Goal: Find specific page/section: Find specific page/section

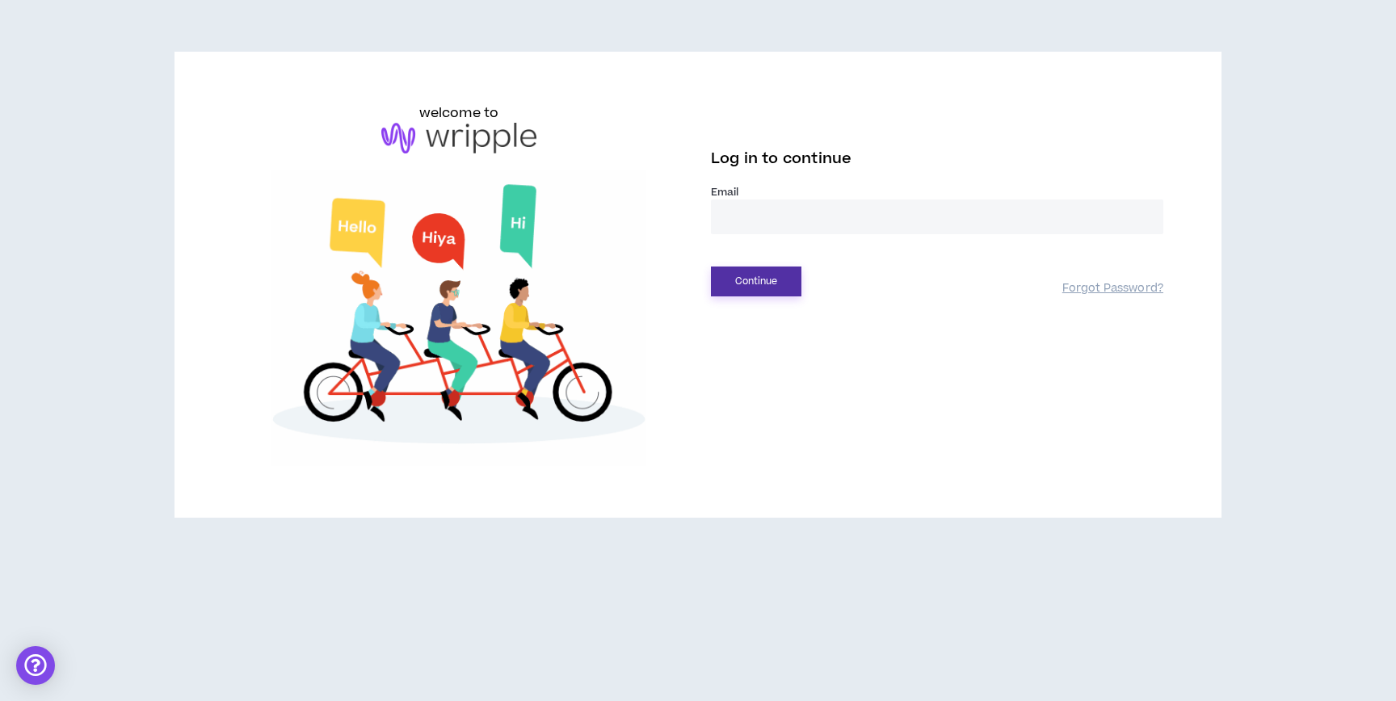
type input "**********"
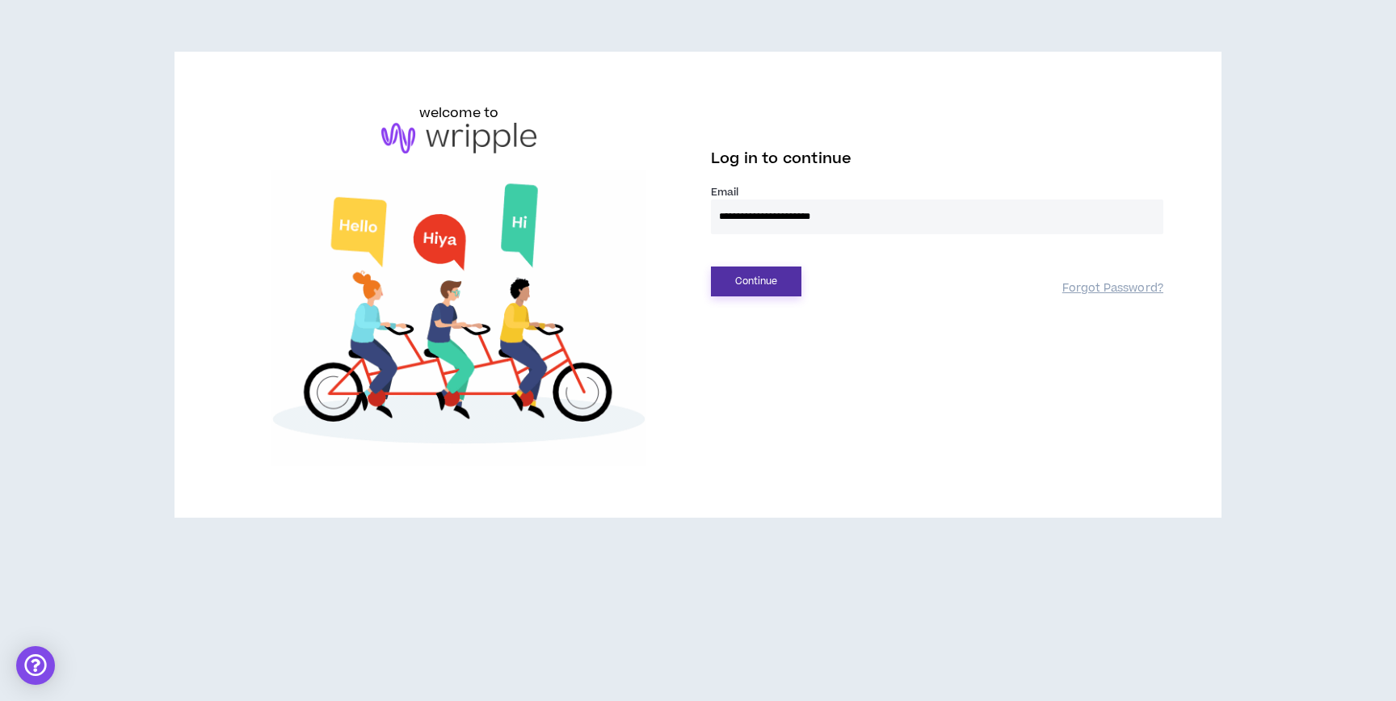
click at [779, 282] on button "Continue" at bounding box center [756, 282] width 90 height 30
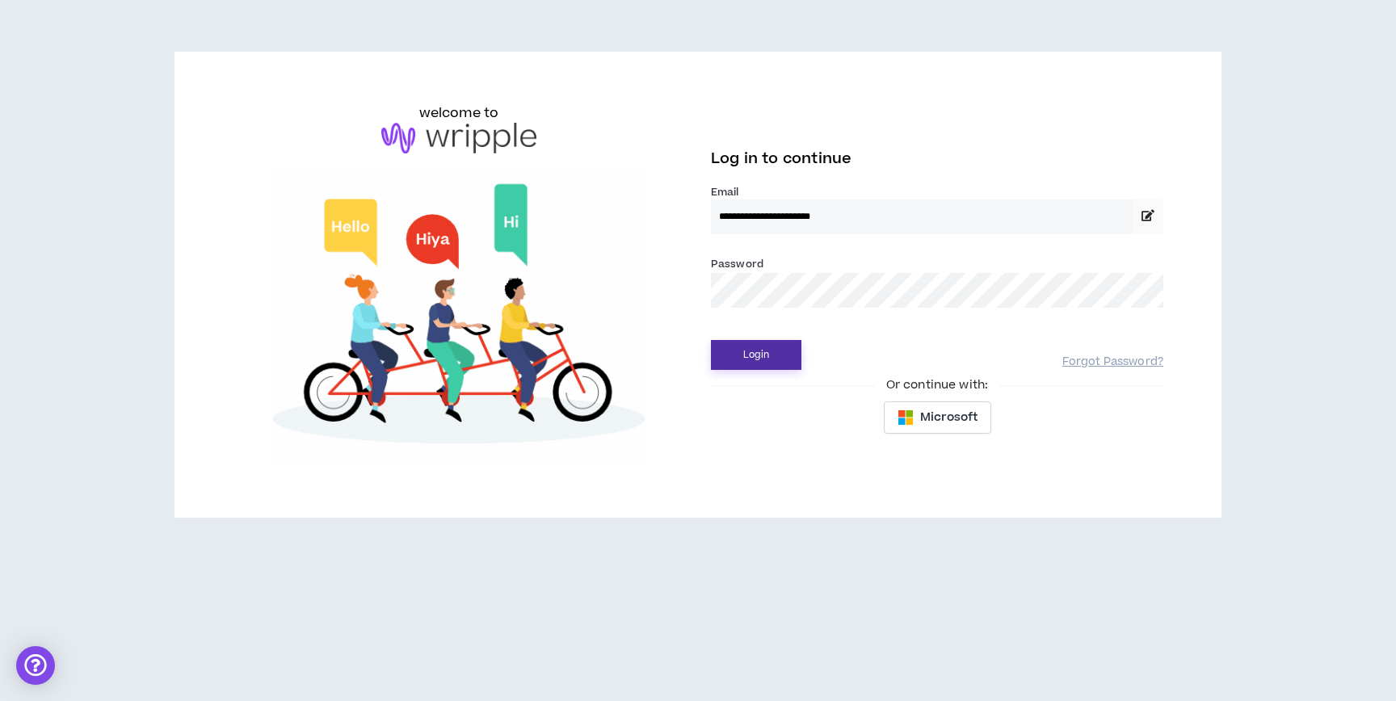
click at [762, 342] on button "Login" at bounding box center [756, 355] width 90 height 30
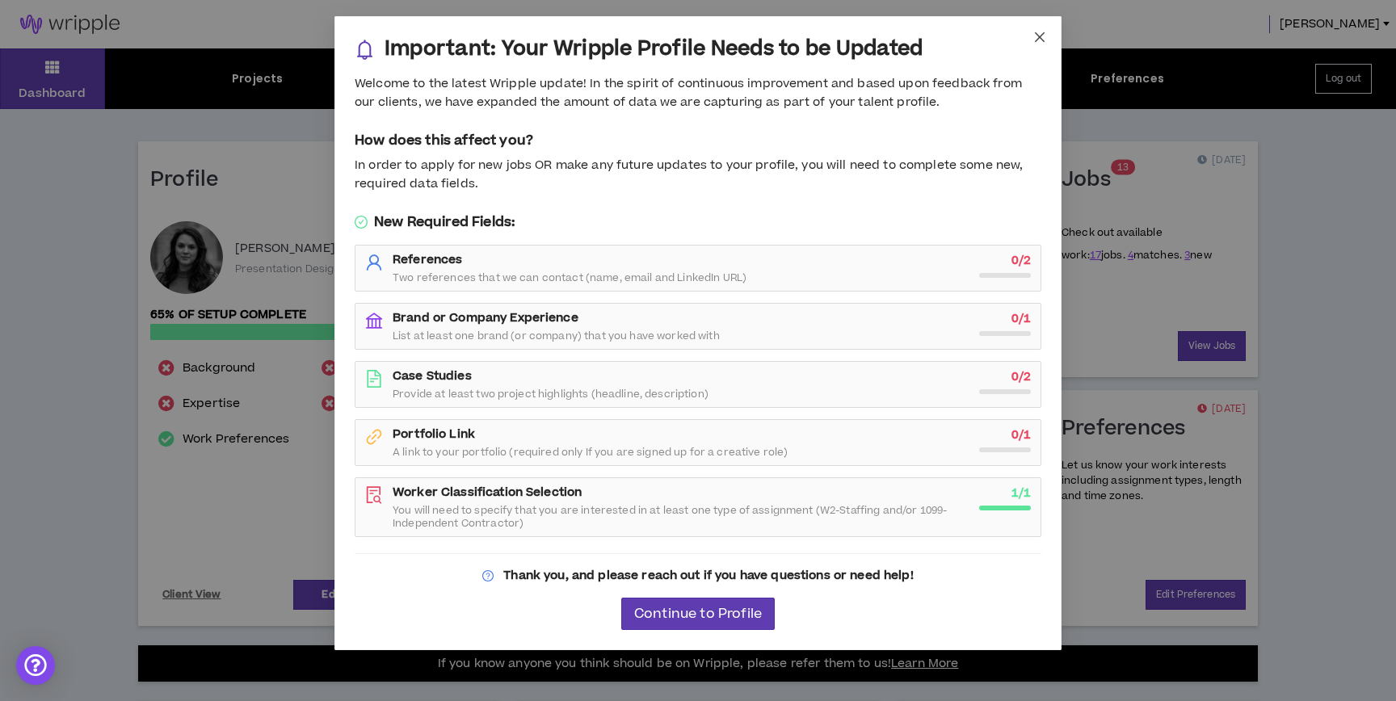
click at [1036, 40] on icon "close" at bounding box center [1040, 37] width 10 height 10
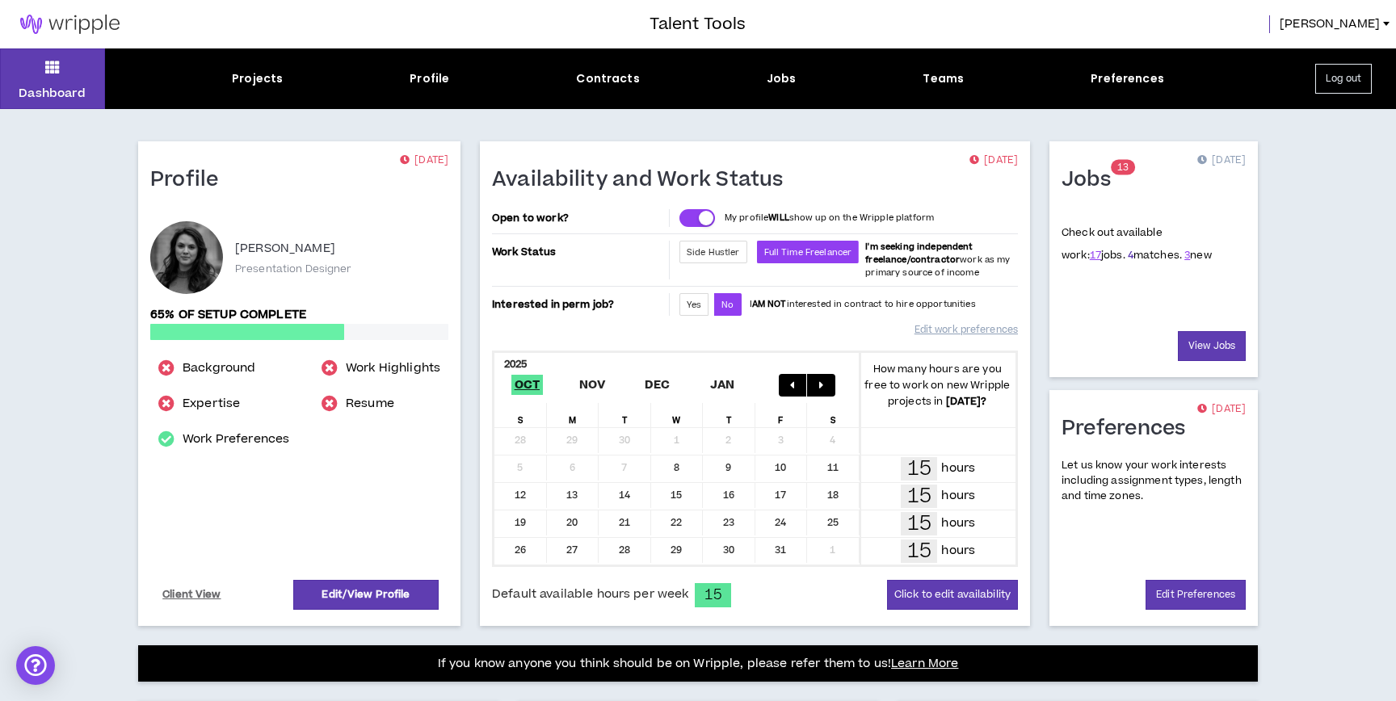
click at [1127, 254] on link "4" at bounding box center [1130, 255] width 6 height 15
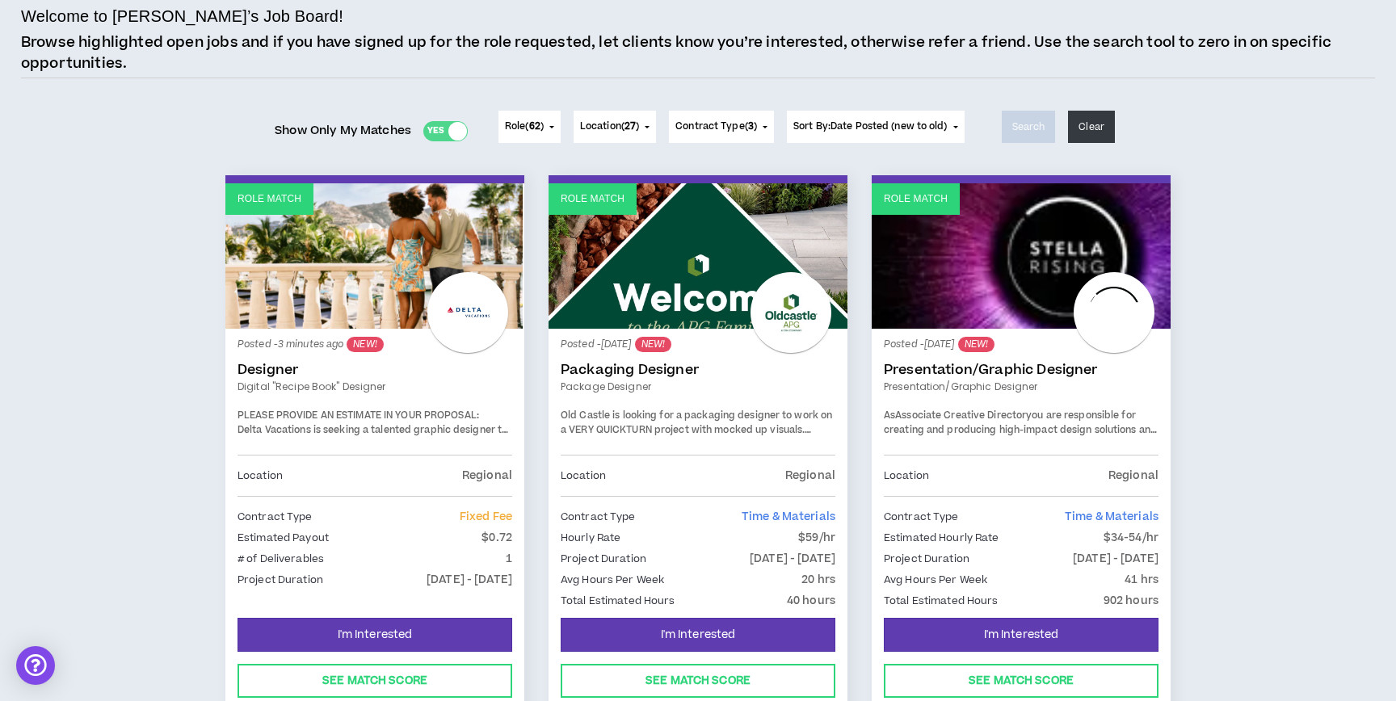
scroll to position [123, 0]
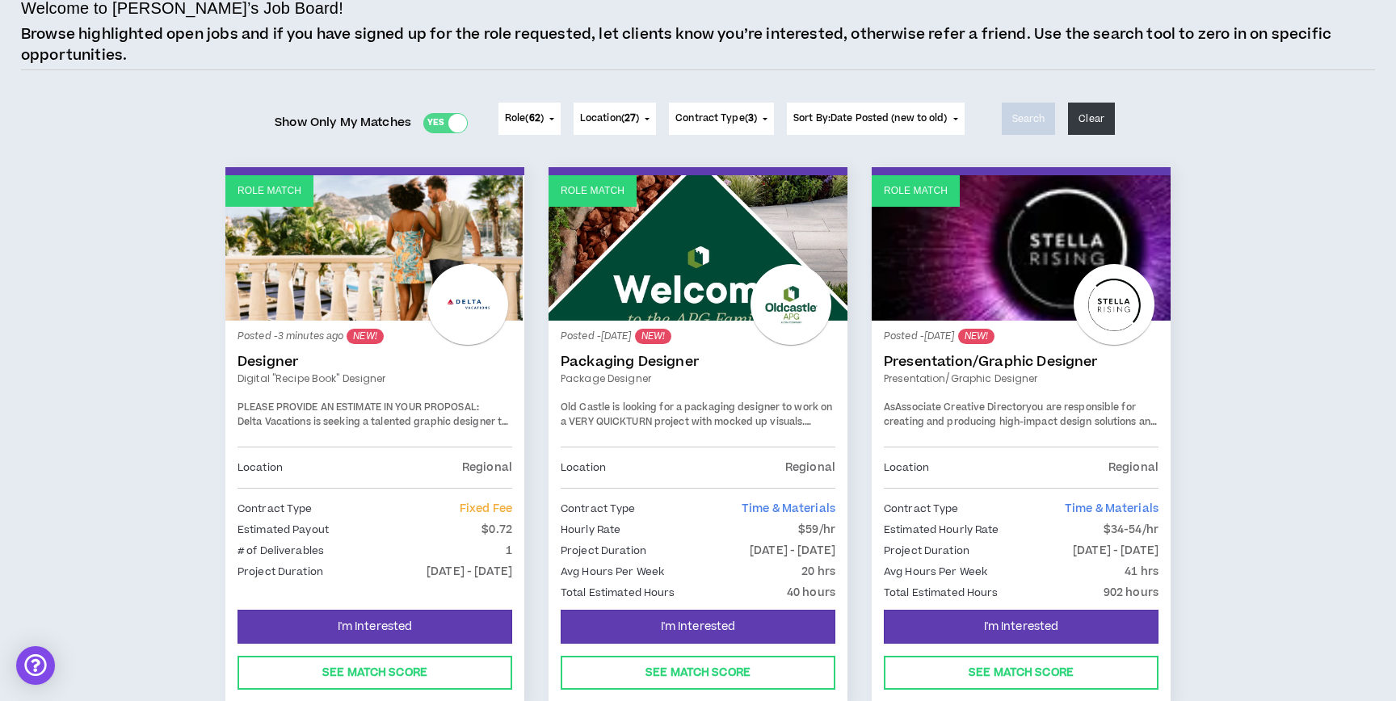
click at [292, 315] on link "Role Match" at bounding box center [374, 247] width 299 height 145
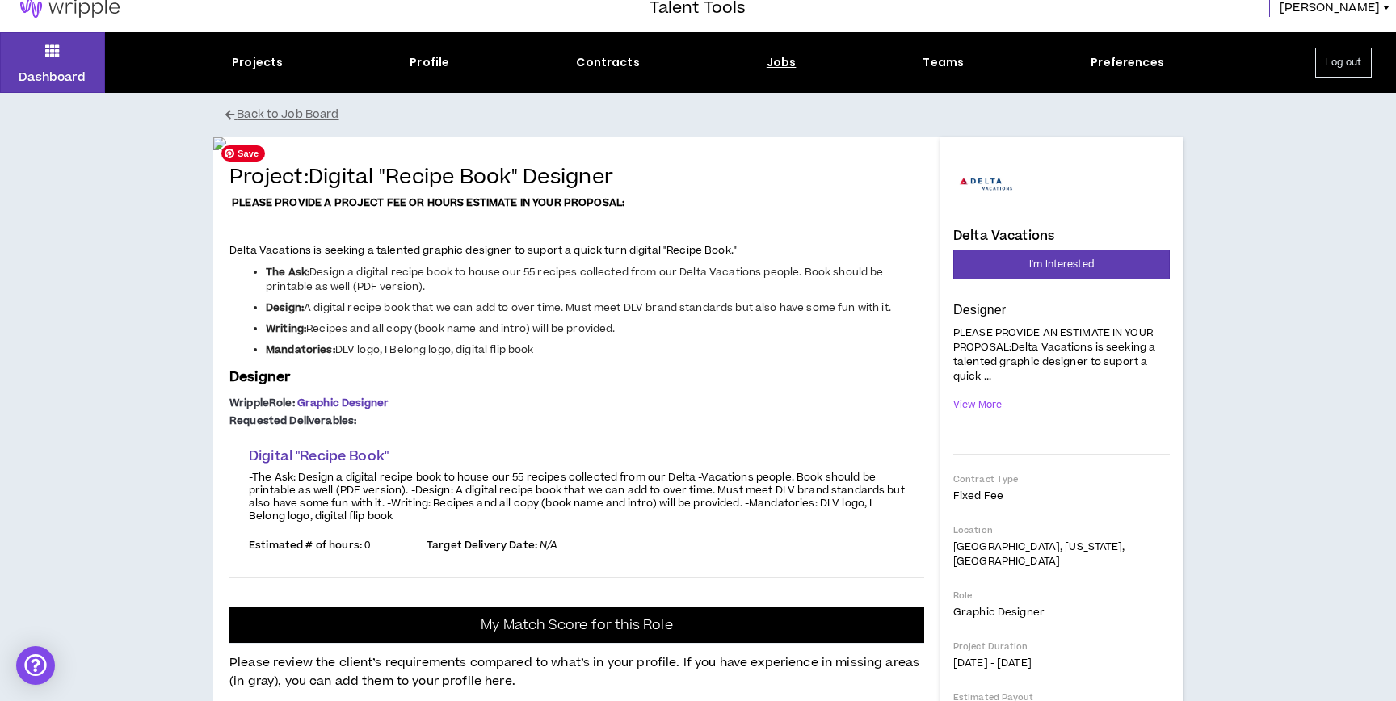
scroll to position [15, 0]
